Goal: Transaction & Acquisition: Purchase product/service

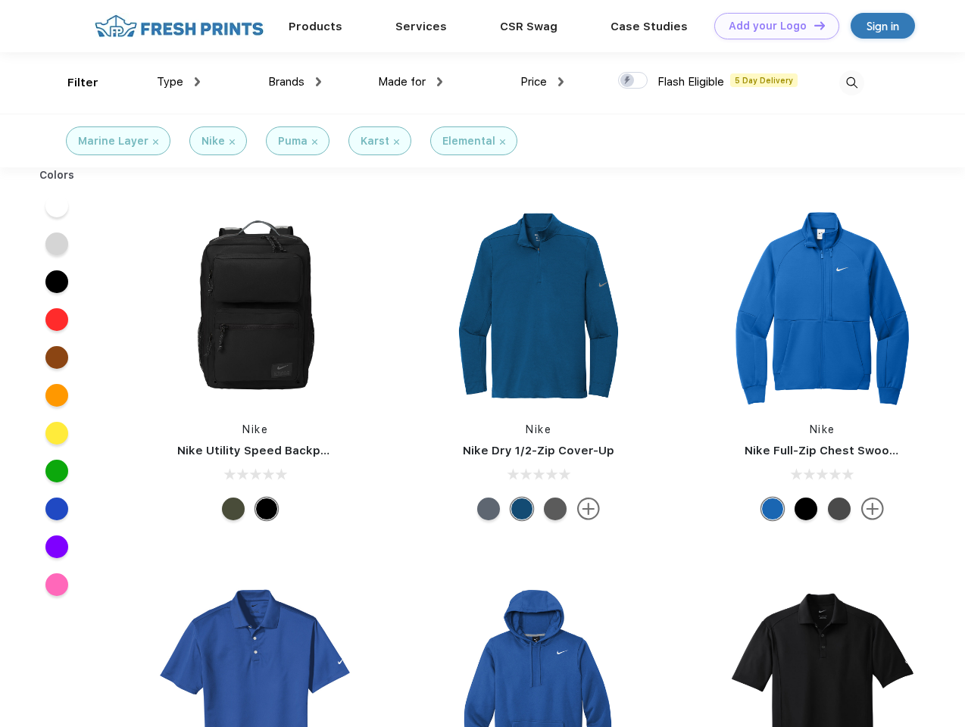
scroll to position [1, 0]
click at [771, 26] on link "Add your Logo Design Tool" at bounding box center [776, 26] width 125 height 27
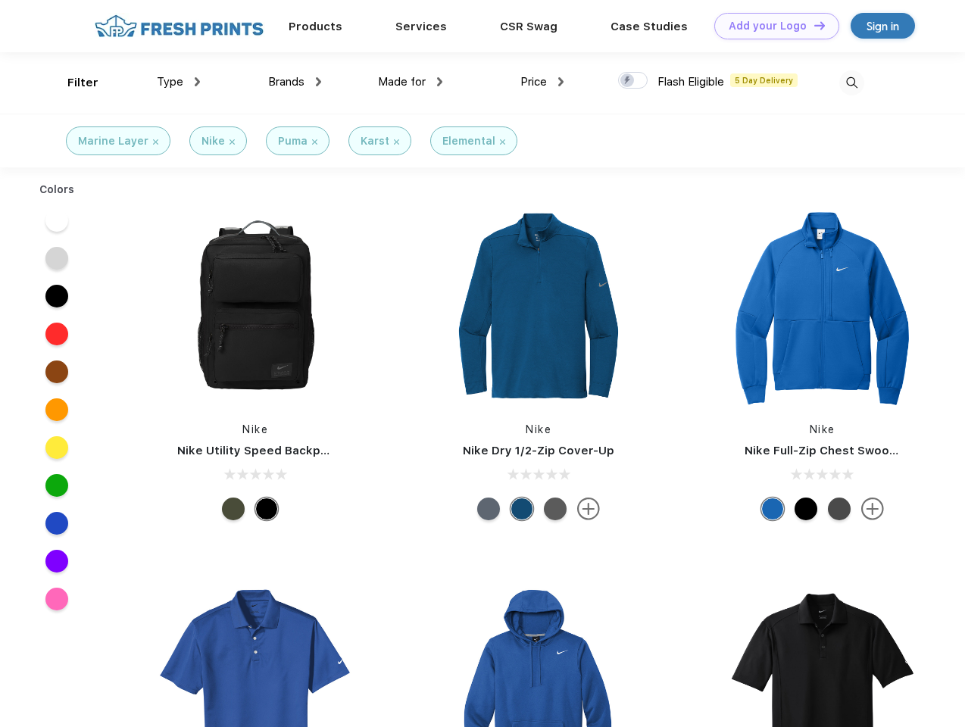
click at [0, 0] on div "Design Tool" at bounding box center [0, 0] width 0 height 0
click at [812, 25] on link "Add your Logo Design Tool" at bounding box center [776, 26] width 125 height 27
click at [73, 83] on div "Filter" at bounding box center [82, 82] width 31 height 17
click at [179, 82] on span "Type" at bounding box center [170, 82] width 27 height 14
click at [295, 82] on span "Brands" at bounding box center [286, 82] width 36 height 14
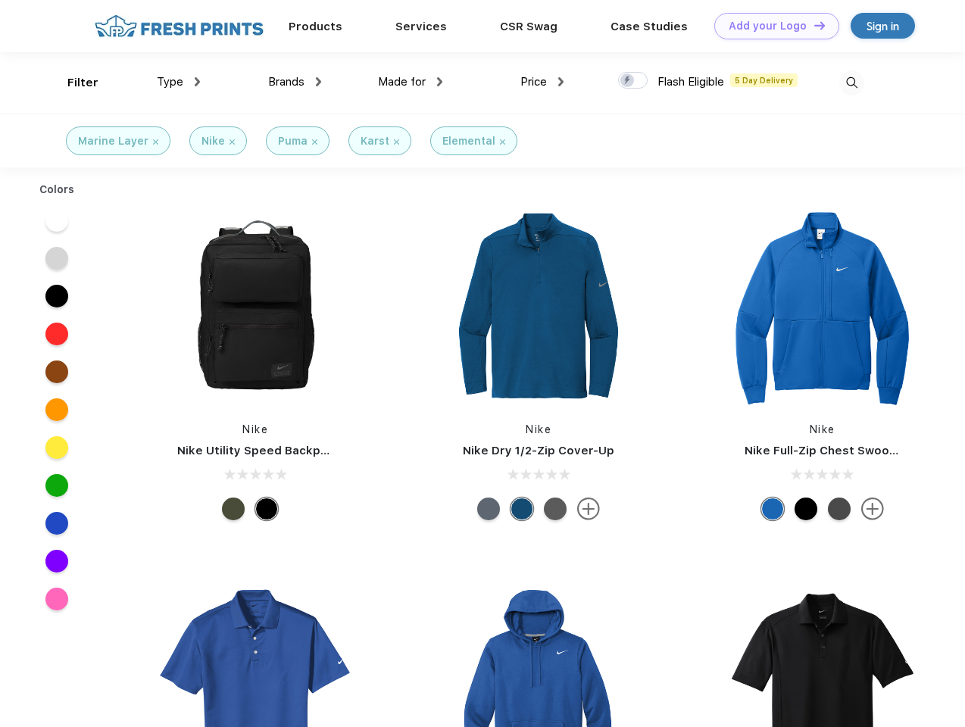
click at [410, 82] on span "Made for" at bounding box center [402, 82] width 48 height 14
click at [542, 82] on span "Price" at bounding box center [533, 82] width 27 height 14
click at [633, 81] on div at bounding box center [633, 80] width 30 height 17
click at [628, 81] on input "checkbox" at bounding box center [623, 76] width 10 height 10
click at [851, 83] on img at bounding box center [851, 82] width 25 height 25
